Goal: Find specific page/section: Find specific page/section

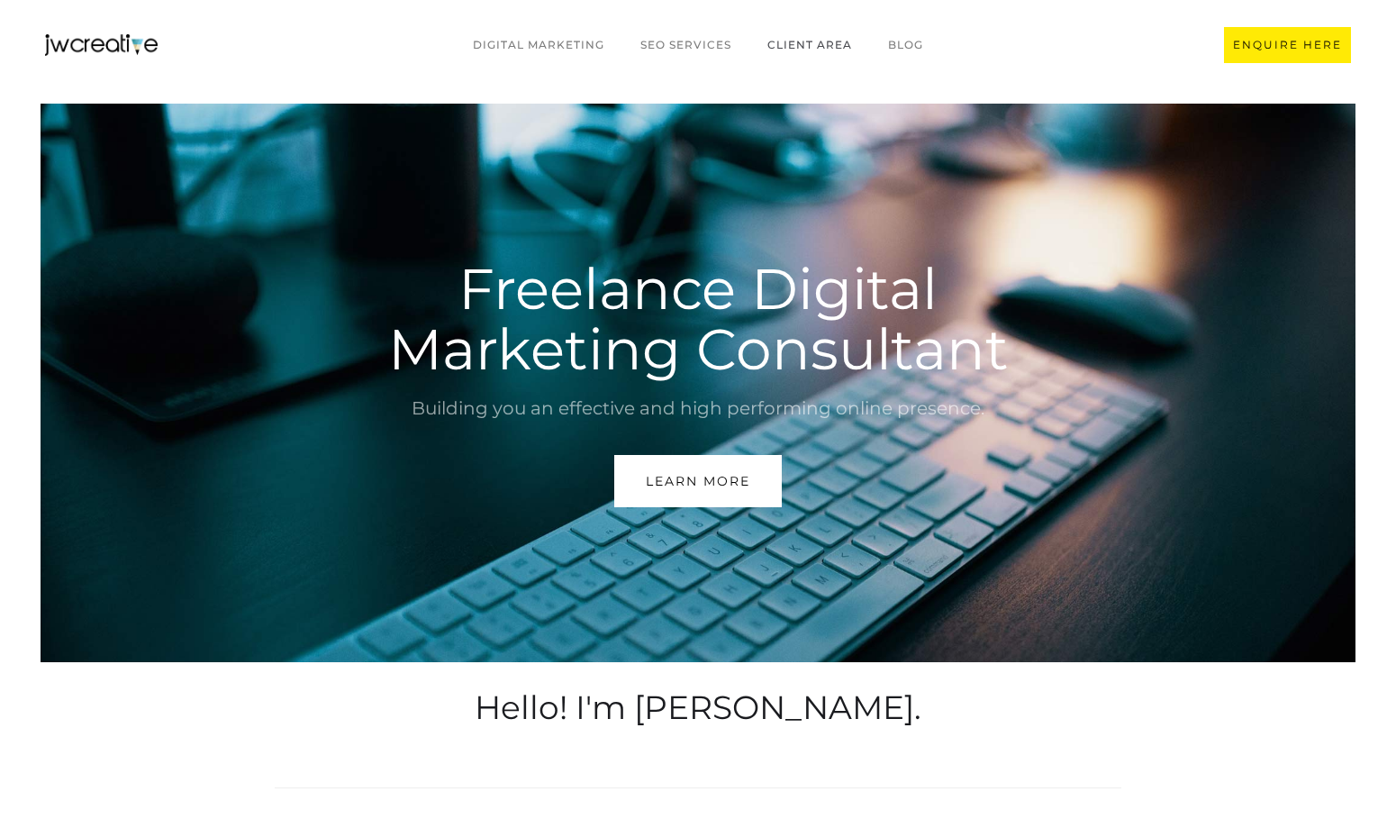
click at [849, 44] on link "CLIENT AREA" at bounding box center [809, 45] width 121 height 34
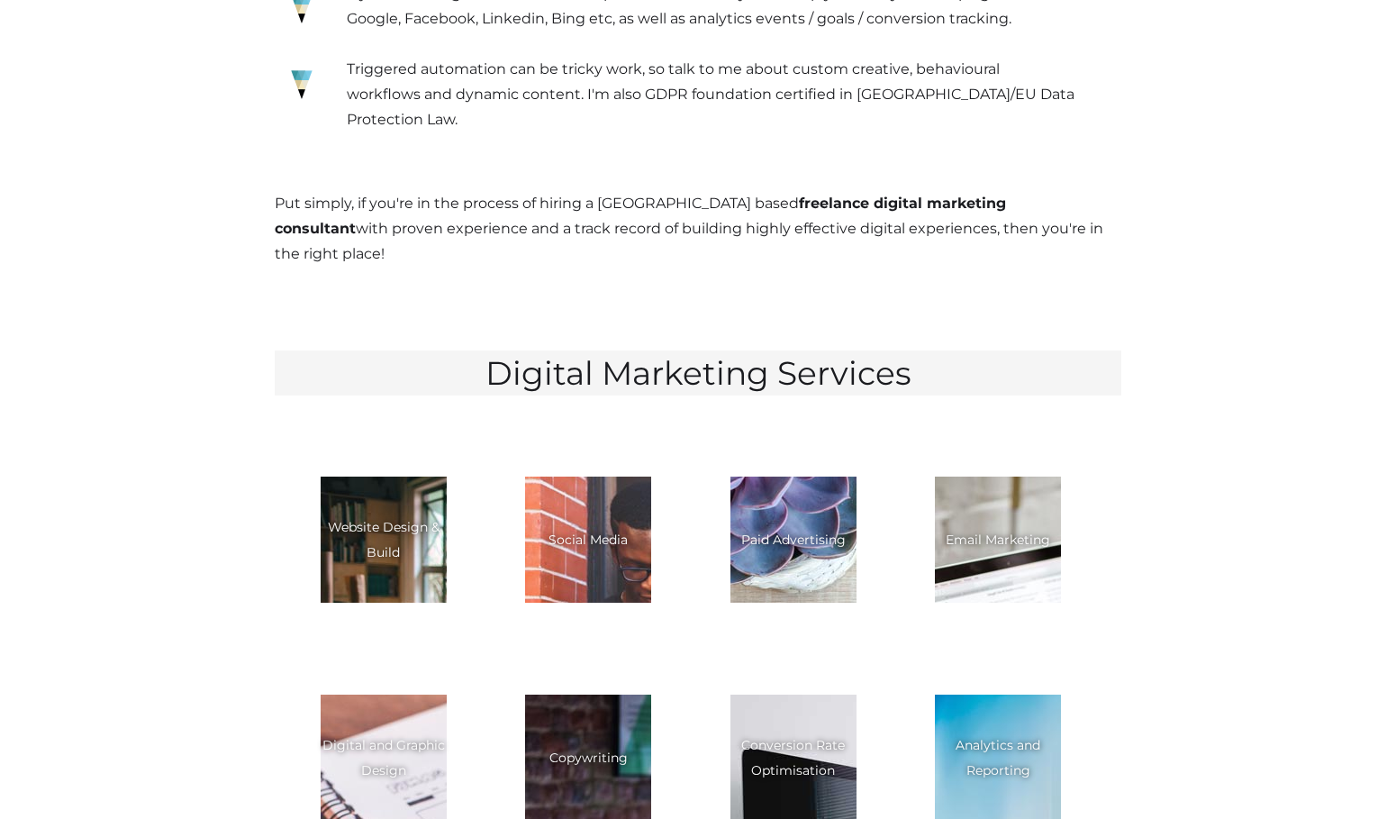
scroll to position [2217, 0]
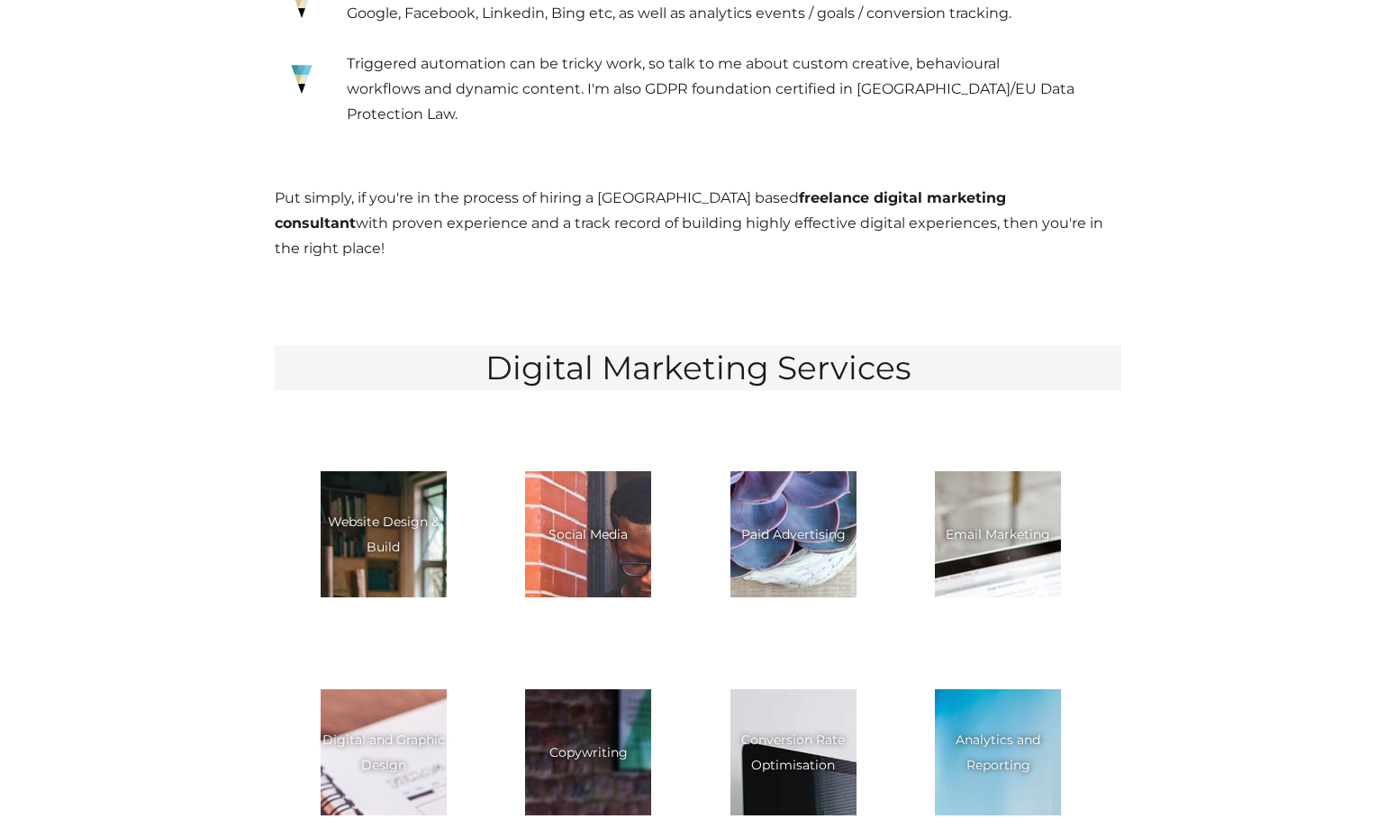
click at [399, 727] on div "Digital and Graphic Design" at bounding box center [384, 752] width 126 height 50
